Goal: Find specific page/section

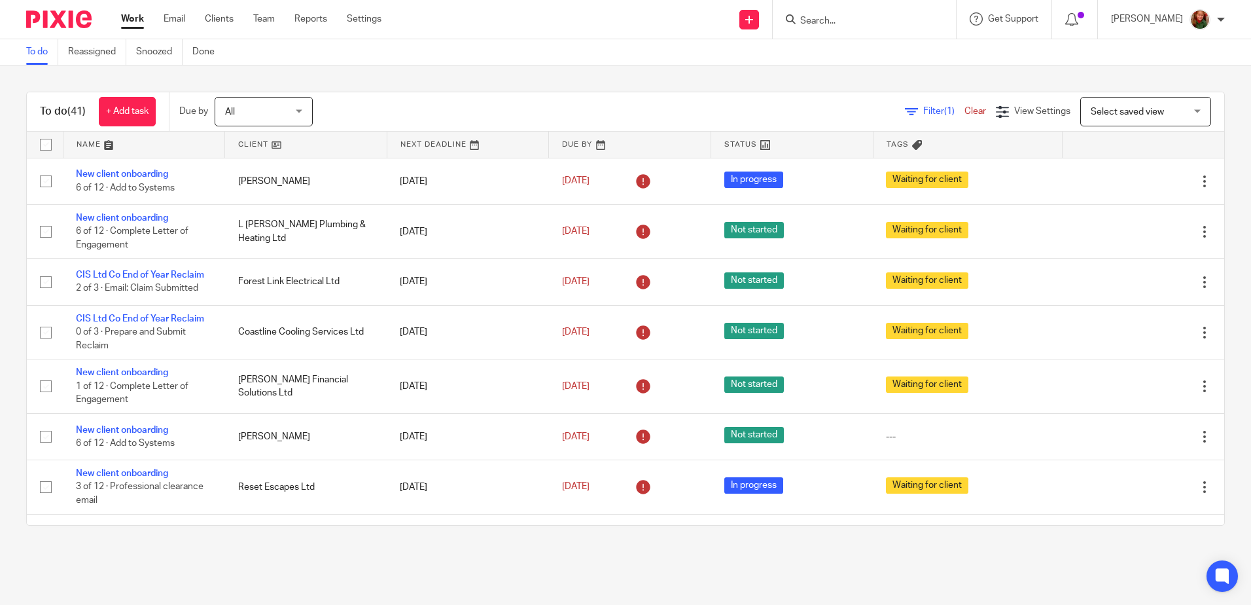
click at [848, 11] on form at bounding box center [868, 19] width 139 height 16
click at [847, 20] on input "Search" at bounding box center [858, 22] width 118 height 12
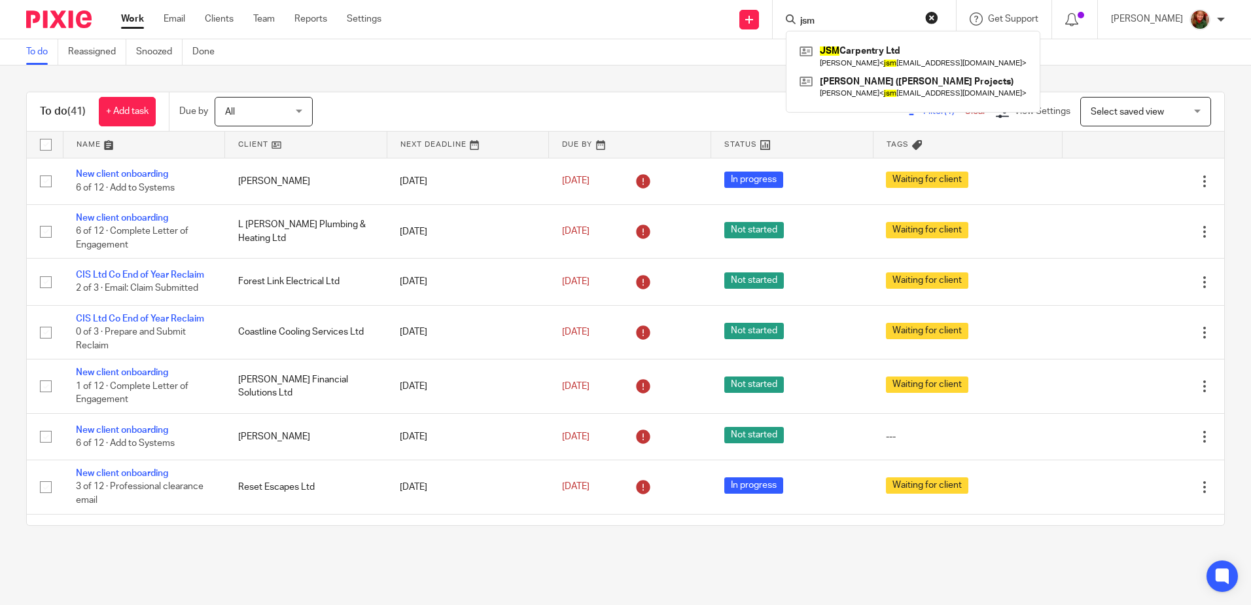
type input "jsm"
click button "submit" at bounding box center [0, 0] width 0 height 0
click at [852, 59] on link at bounding box center [914, 56] width 234 height 30
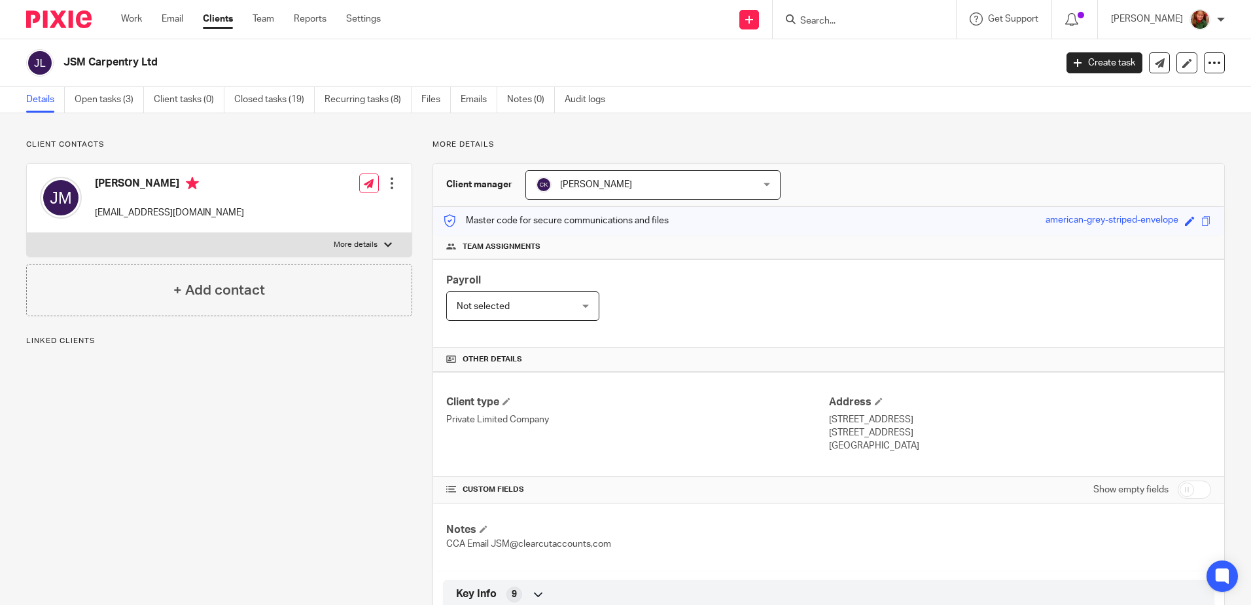
click at [102, 96] on link "Open tasks (3)" at bounding box center [109, 100] width 69 height 26
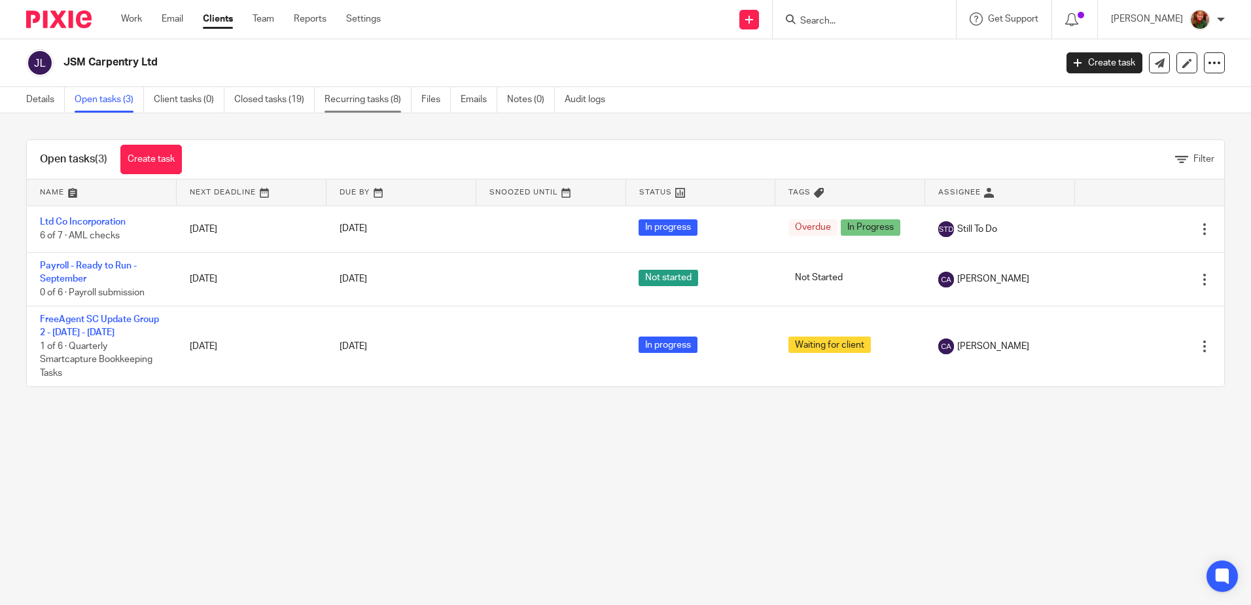
click at [388, 103] on link "Recurring tasks (8)" at bounding box center [368, 100] width 87 height 26
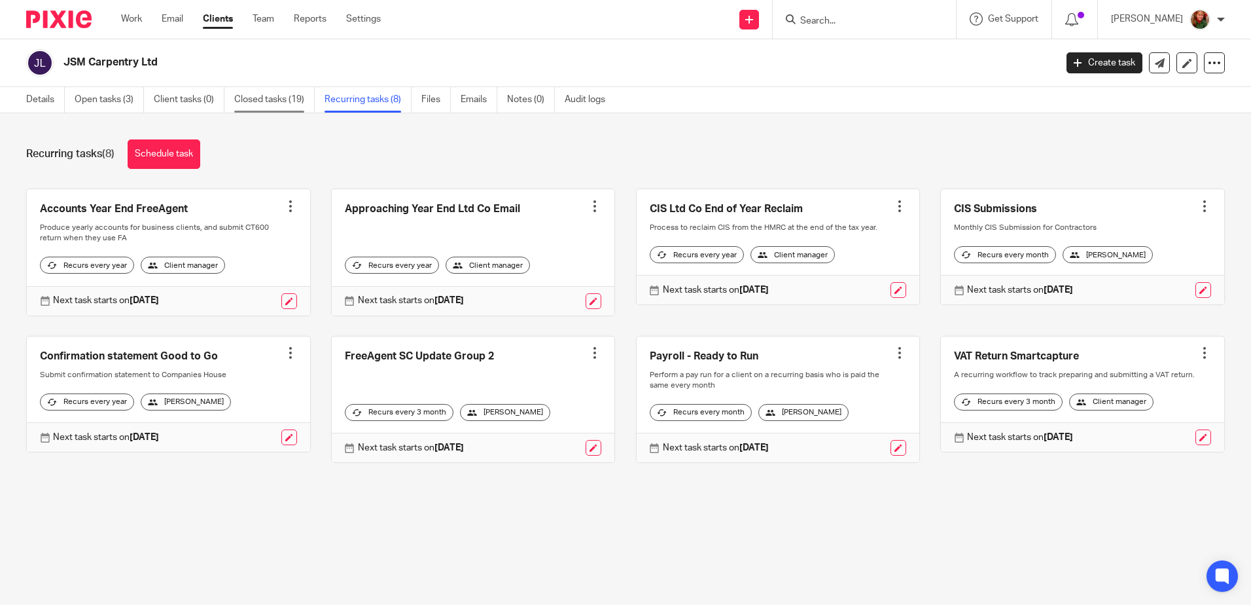
click at [275, 102] on link "Closed tasks (19)" at bounding box center [274, 100] width 81 height 26
